Goal: Task Accomplishment & Management: Use online tool/utility

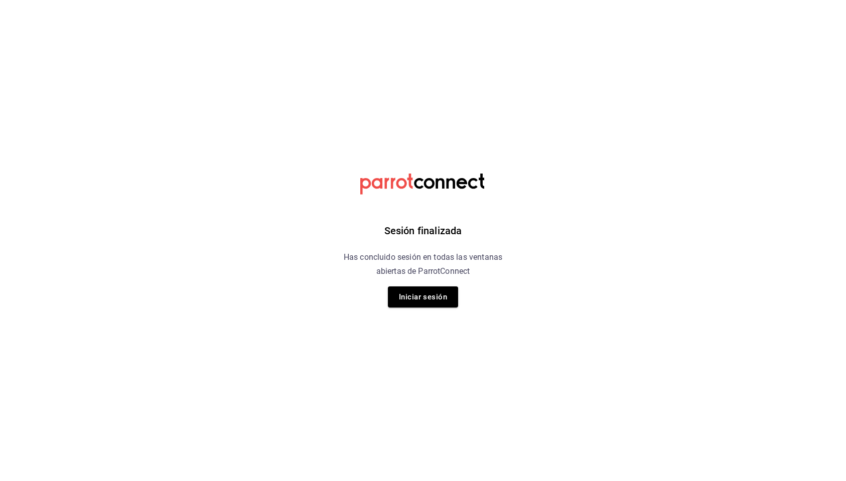
click at [437, 285] on div "Sesión finalizada Has concluido sesión en todas las ventanas abiertas de Parrot…" at bounding box center [424, 240] width 254 height 481
click at [435, 292] on button "Iniciar sesión" at bounding box center [423, 297] width 70 height 21
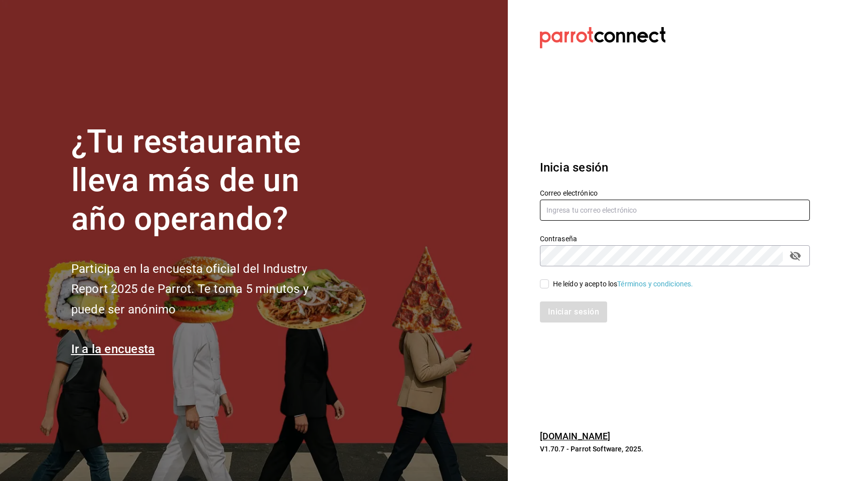
scroll to position [0, 1]
click at [559, 210] on input "text" at bounding box center [675, 210] width 270 height 21
drag, startPoint x: 606, startPoint y: 198, endPoint x: 604, endPoint y: 206, distance: 8.4
click at [606, 198] on div "Correo electrónico" at bounding box center [675, 206] width 270 height 34
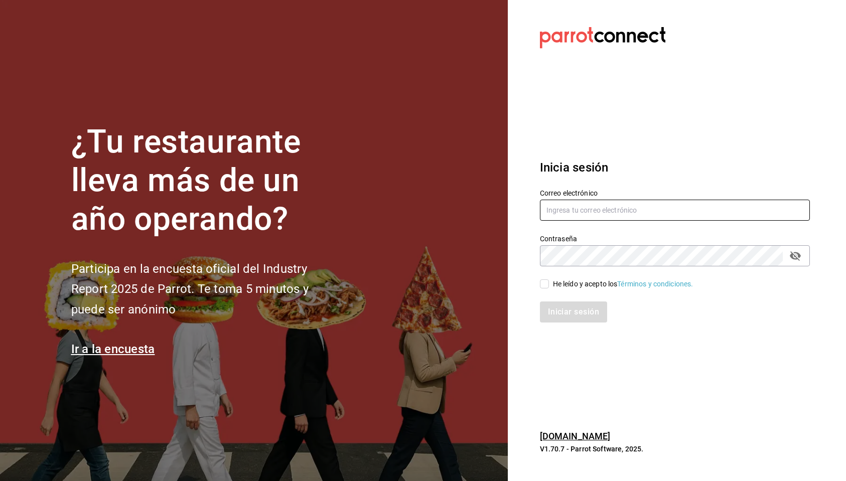
click at [603, 206] on input "text" at bounding box center [675, 210] width 270 height 21
type input "[PERSON_NAME][EMAIL_ADDRESS][PERSON_NAME][DOMAIN_NAME]"
click at [541, 284] on input "He leído y acepto los Términos y condiciones." at bounding box center [544, 284] width 9 height 9
checkbox input "true"
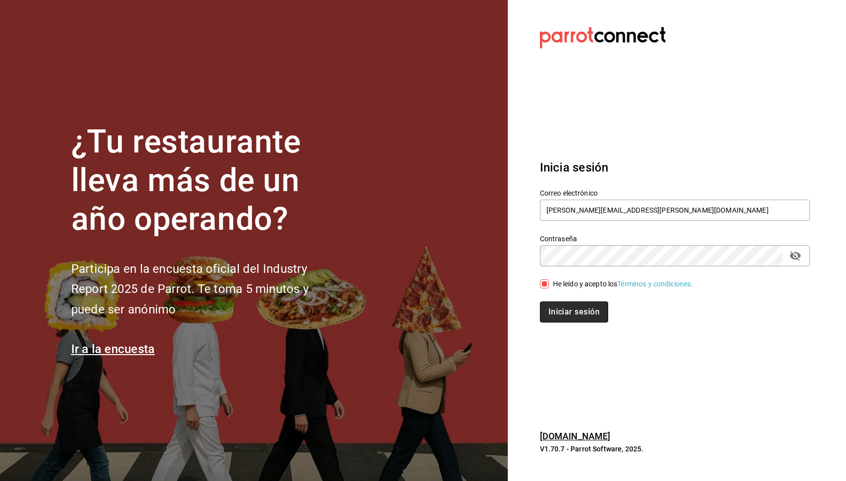
click at [578, 310] on button "Iniciar sesión" at bounding box center [574, 312] width 68 height 21
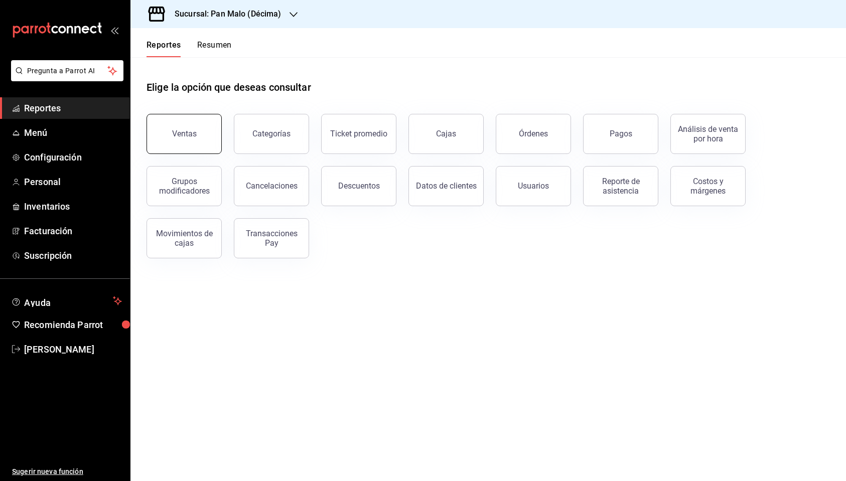
click at [184, 142] on button "Ventas" at bounding box center [184, 134] width 75 height 40
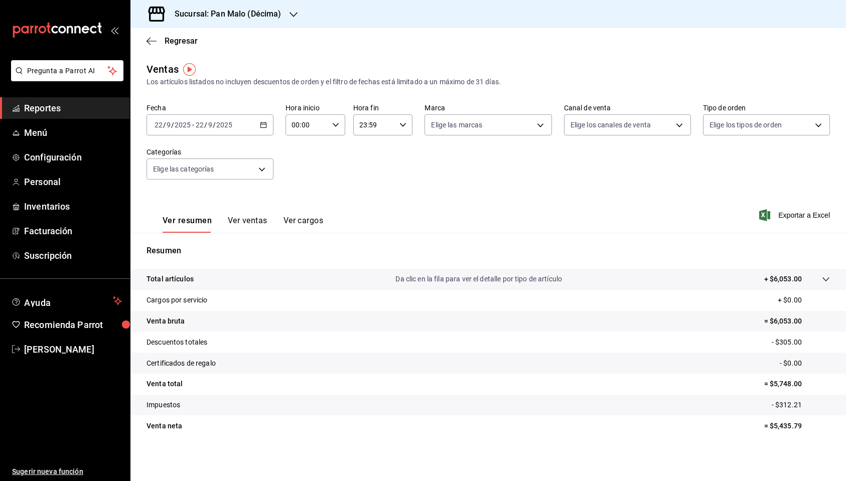
click at [264, 125] on icon "button" at bounding box center [263, 124] width 7 height 7
click at [190, 246] on span "Rango de fechas" at bounding box center [194, 245] width 78 height 11
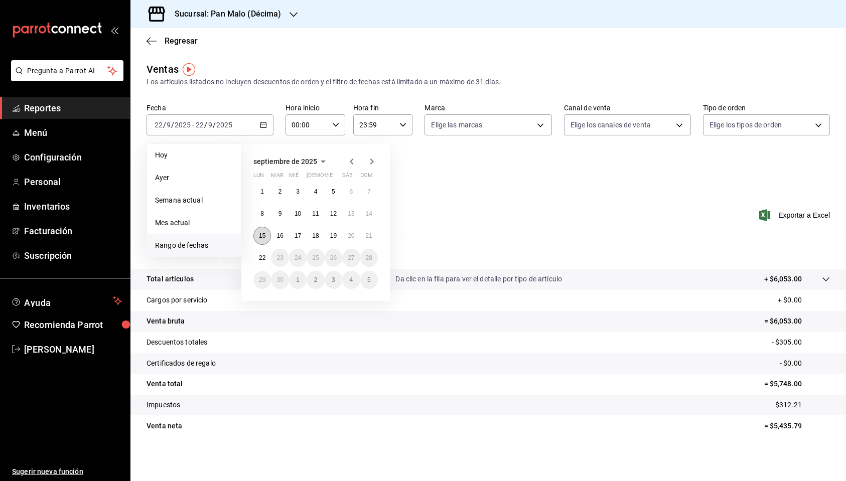
scroll to position [0, 1]
click at [267, 239] on button "15" at bounding box center [263, 236] width 18 height 18
click at [351, 239] on button "20" at bounding box center [351, 236] width 18 height 18
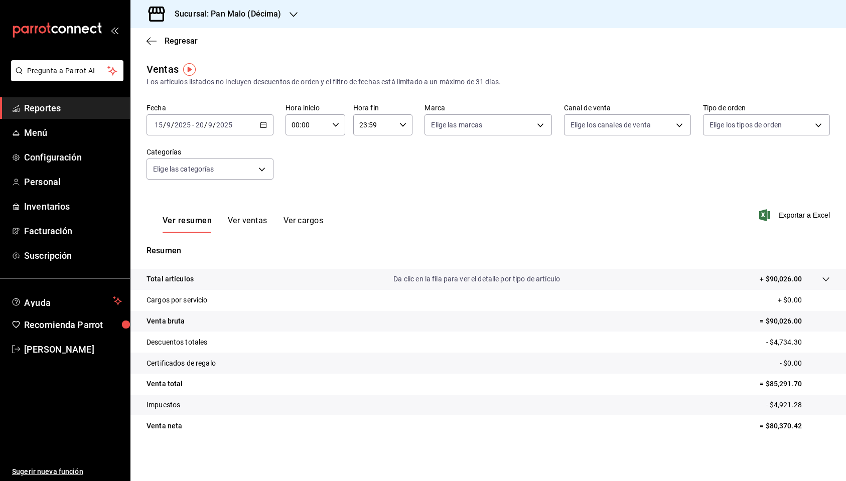
click at [265, 129] on div "2025-09-15 15 / 9 / 2025 - 2025-09-20 20 / 9 / 2025" at bounding box center [210, 124] width 127 height 21
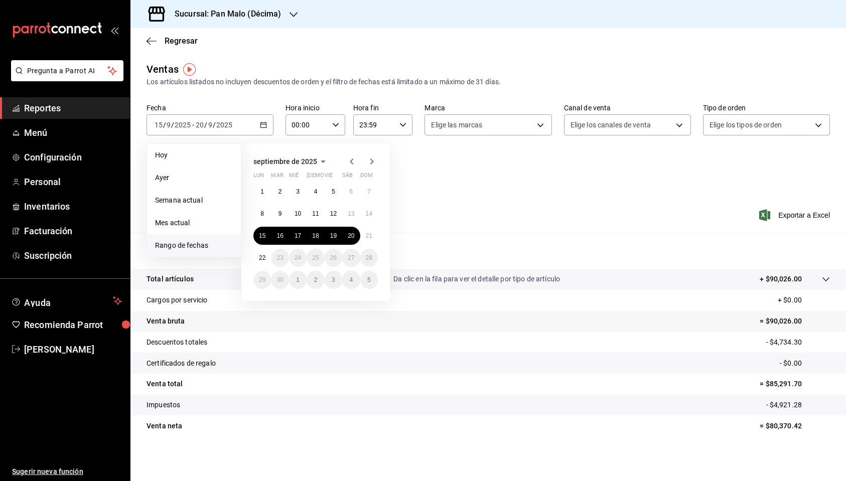
click at [252, 13] on h3 "Sucursal: Pan Malo (Décima)" at bounding box center [224, 14] width 115 height 12
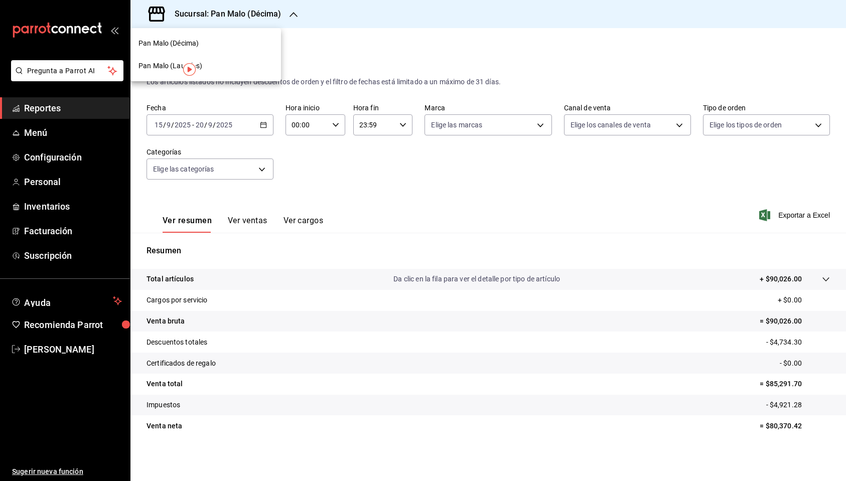
click at [157, 71] on span "Pan Malo (Laureles)" at bounding box center [171, 66] width 64 height 11
